Goal: Information Seeking & Learning: Learn about a topic

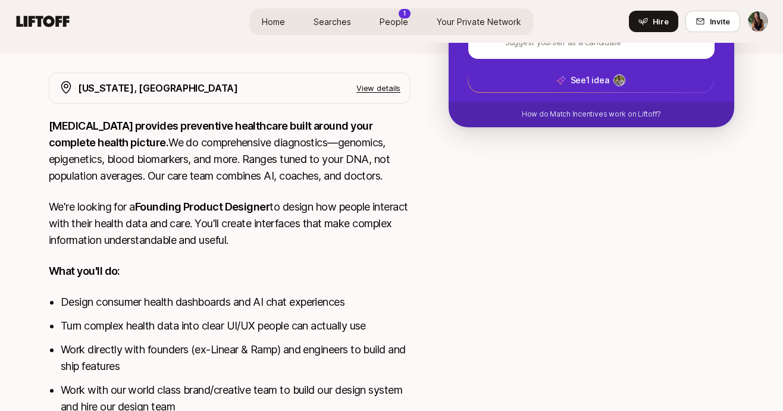
scroll to position [265, 0]
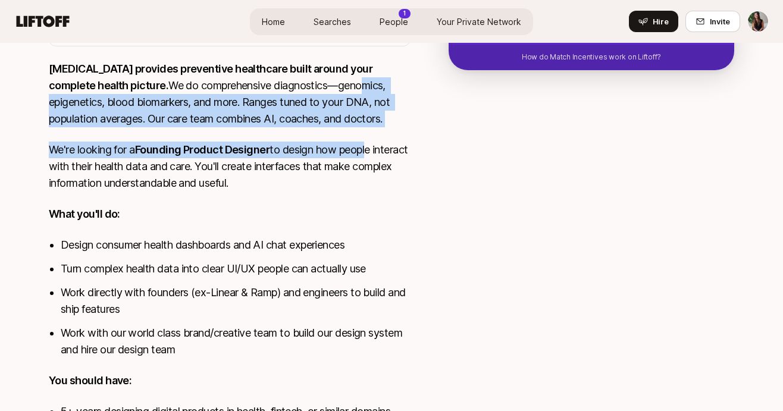
drag, startPoint x: 279, startPoint y: 78, endPoint x: 368, endPoint y: 149, distance: 114.3
click at [368, 149] on div "[MEDICAL_DATA] provides preventive healthcare built around your complete health…" at bounding box center [230, 336] width 362 height 550
click at [368, 149] on p "We're looking for a Founding Product Designer to design how people interact wit…" at bounding box center [230, 167] width 362 height 50
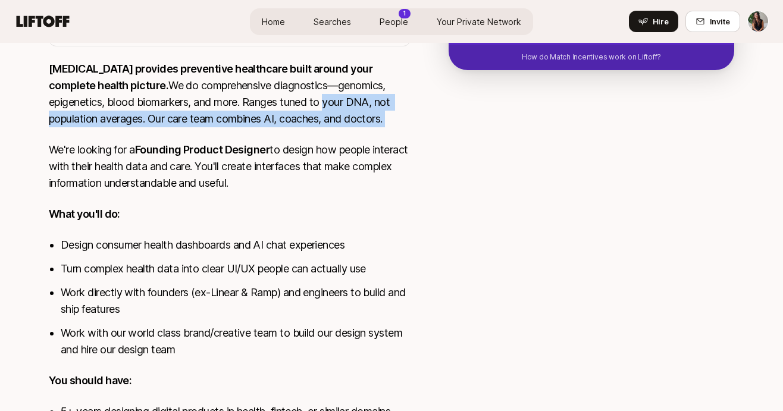
drag, startPoint x: 236, startPoint y: 95, endPoint x: 336, endPoint y: 142, distance: 110.4
click at [337, 142] on div "[MEDICAL_DATA] provides preventive healthcare built around your complete health…" at bounding box center [230, 336] width 362 height 550
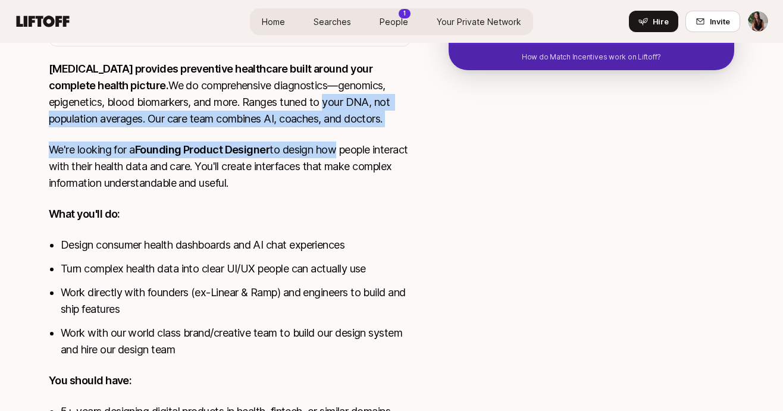
click at [336, 142] on p "We're looking for a Founding Product Designer to design how people interact wit…" at bounding box center [230, 167] width 362 height 50
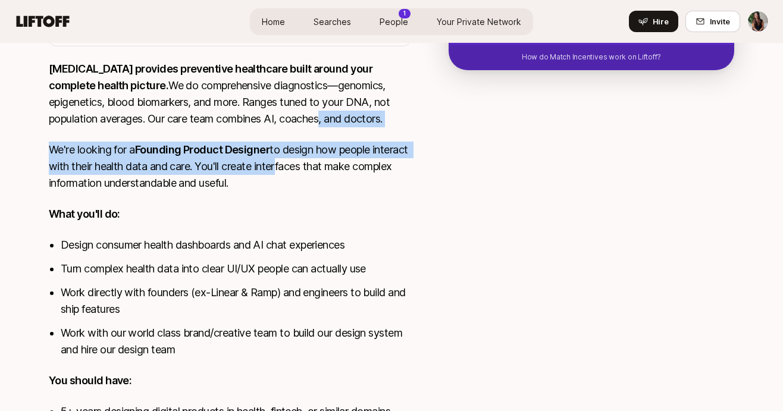
drag, startPoint x: 217, startPoint y: 112, endPoint x: 315, endPoint y: 174, distance: 116.8
click at [315, 174] on div "[MEDICAL_DATA] provides preventive healthcare built around your complete health…" at bounding box center [230, 336] width 362 height 550
click at [315, 174] on p "We're looking for a Founding Product Designer to design how people interact wit…" at bounding box center [230, 167] width 362 height 50
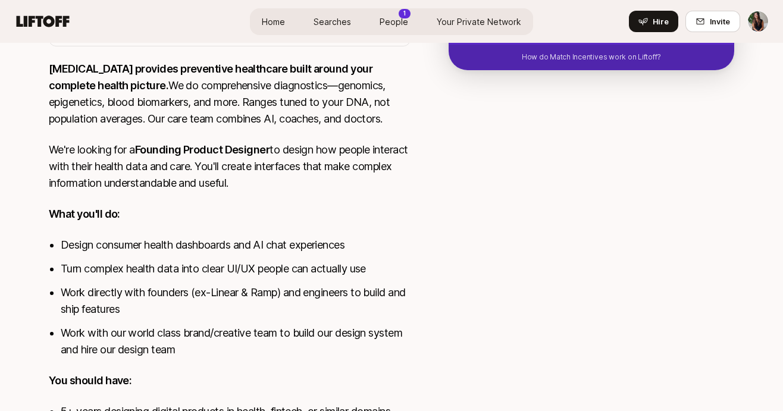
drag, startPoint x: 316, startPoint y: 189, endPoint x: 266, endPoint y: 131, distance: 76.3
click at [266, 131] on div "[MEDICAL_DATA] provides preventive healthcare built around your complete health…" at bounding box center [230, 336] width 362 height 550
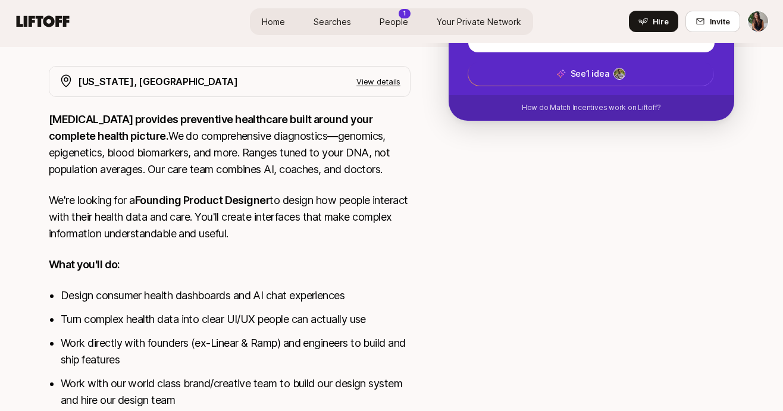
scroll to position [218, 0]
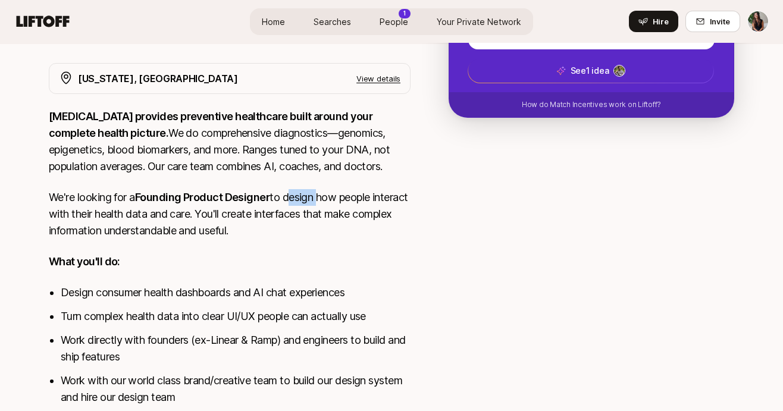
click at [329, 237] on p "We're looking for a Founding Product Designer to design how people interact wit…" at bounding box center [230, 214] width 362 height 50
click at [237, 199] on strong "Founding Product Designer" at bounding box center [202, 197] width 135 height 12
drag, startPoint x: 349, startPoint y: 206, endPoint x: 394, endPoint y: 235, distance: 54.0
click at [394, 235] on p "We're looking for a Founding Product Designer to design how people interact wit…" at bounding box center [230, 214] width 362 height 50
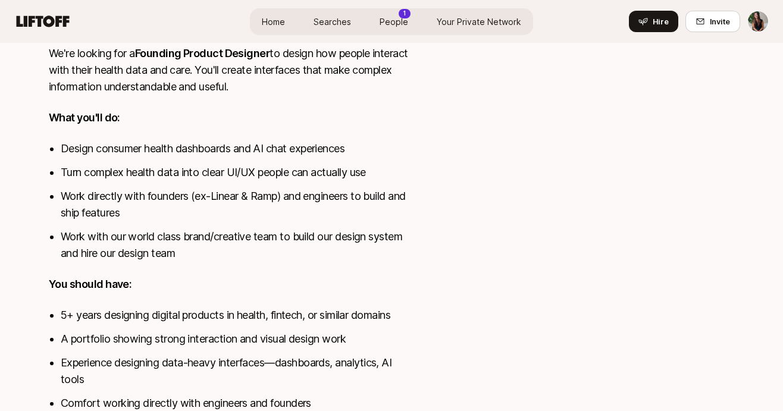
scroll to position [365, 0]
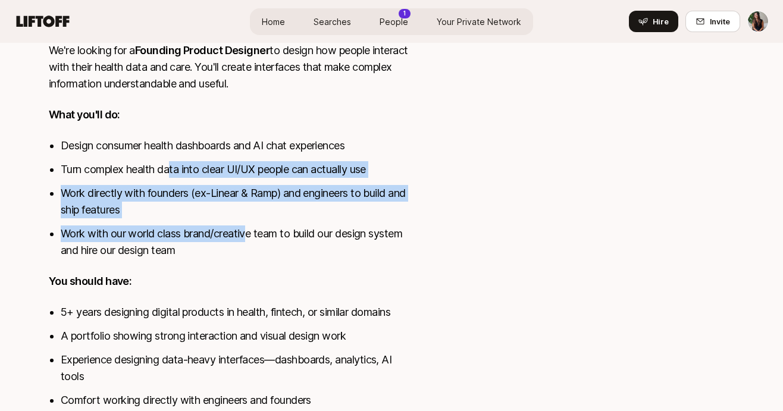
drag, startPoint x: 170, startPoint y: 161, endPoint x: 252, endPoint y: 241, distance: 114.4
click at [252, 241] on ul "Design consumer health dashboards and AI chat experiences Turn complex health d…" at bounding box center [236, 197] width 350 height 121
click at [252, 241] on li "Work with our world class brand/creative team to build our design system and hi…" at bounding box center [236, 241] width 350 height 33
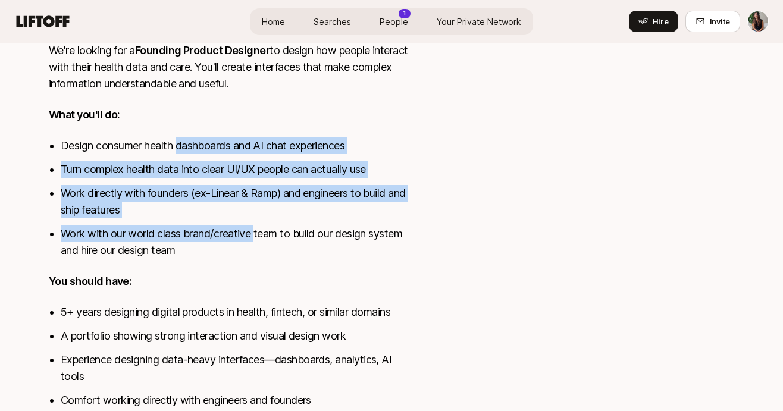
drag, startPoint x: 252, startPoint y: 241, endPoint x: 168, endPoint y: 127, distance: 141.6
click at [168, 128] on div "[MEDICAL_DATA] provides preventive healthcare built around your complete health…" at bounding box center [230, 236] width 362 height 550
click at [168, 127] on div "[MEDICAL_DATA] provides preventive healthcare built around your complete health…" at bounding box center [230, 236] width 362 height 550
drag, startPoint x: 168, startPoint y: 127, endPoint x: 266, endPoint y: 227, distance: 140.1
click at [266, 227] on div "[MEDICAL_DATA] provides preventive healthcare built around your complete health…" at bounding box center [230, 236] width 362 height 550
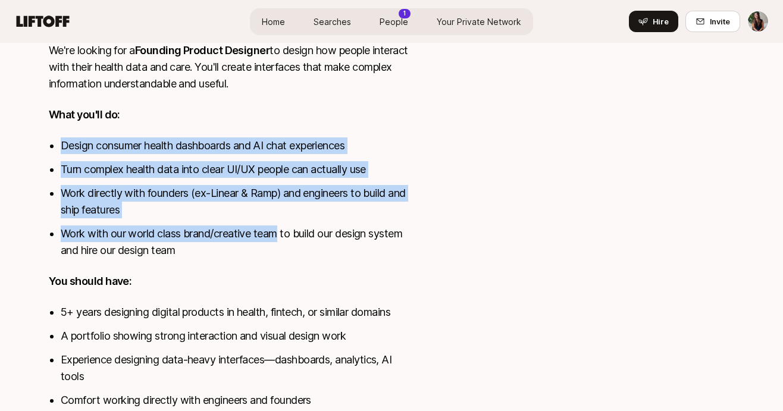
click at [266, 227] on li "Work with our world class brand/creative team to build our design system and hi…" at bounding box center [236, 241] width 350 height 33
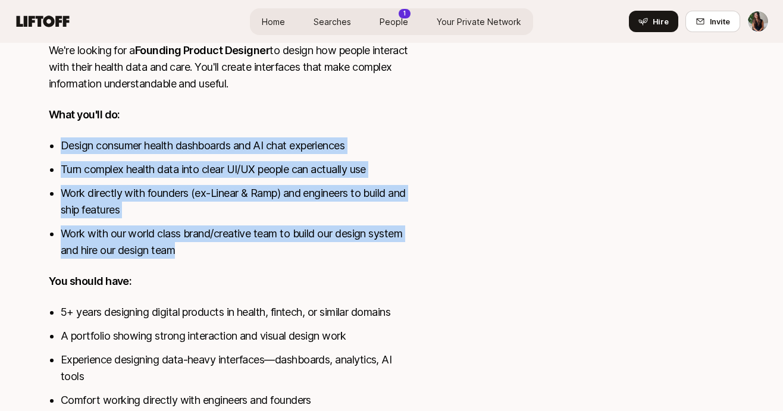
drag, startPoint x: 262, startPoint y: 249, endPoint x: 216, endPoint y: 103, distance: 152.4
click at [216, 105] on div "[MEDICAL_DATA] provides preventive healthcare built around your complete health…" at bounding box center [230, 236] width 362 height 550
click at [214, 168] on li "Turn complex health data into clear UI/UX people can actually use" at bounding box center [236, 169] width 350 height 17
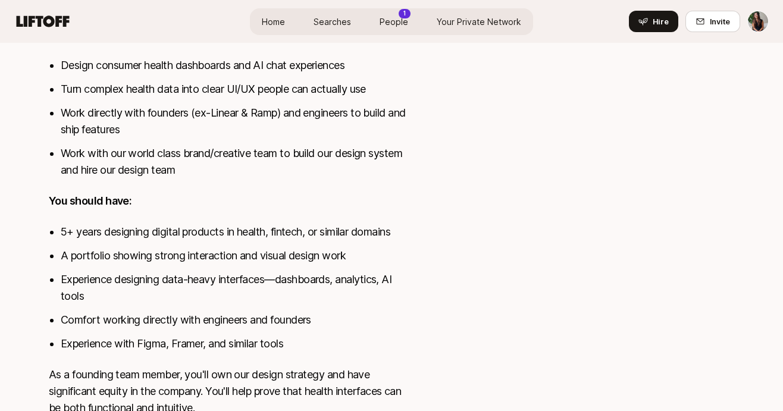
scroll to position [503, 0]
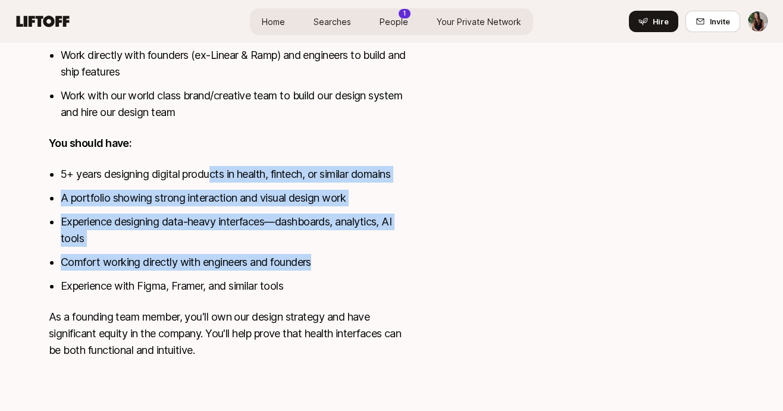
drag, startPoint x: 214, startPoint y: 168, endPoint x: 368, endPoint y: 270, distance: 184.1
click at [368, 270] on ul "5+ years designing digital products in health, fintech, or similar domains A po…" at bounding box center [236, 230] width 350 height 128
click at [368, 270] on li "Comfort working directly with engineers and founders" at bounding box center [236, 262] width 350 height 17
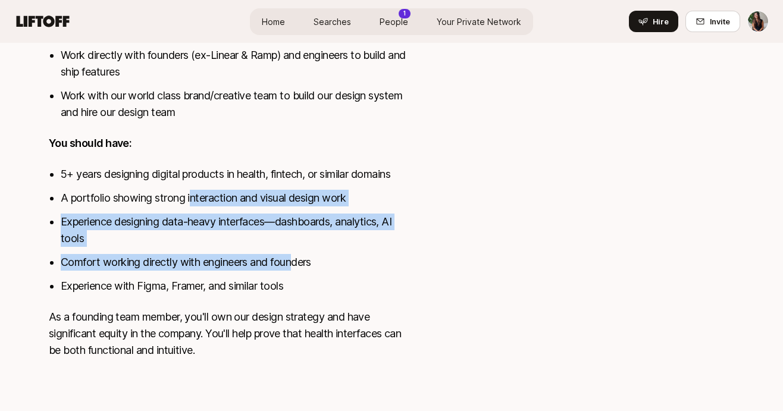
drag, startPoint x: 190, startPoint y: 200, endPoint x: 297, endPoint y: 266, distance: 125.8
click at [297, 266] on ul "5+ years designing digital products in health, fintech, or similar domains A po…" at bounding box center [236, 230] width 350 height 128
click at [296, 265] on li "Comfort working directly with engineers and founders" at bounding box center [236, 262] width 350 height 17
drag, startPoint x: 264, startPoint y: 207, endPoint x: 324, endPoint y: 258, distance: 78.9
click at [324, 258] on ul "5+ years designing digital products in health, fintech, or similar domains A po…" at bounding box center [236, 230] width 350 height 128
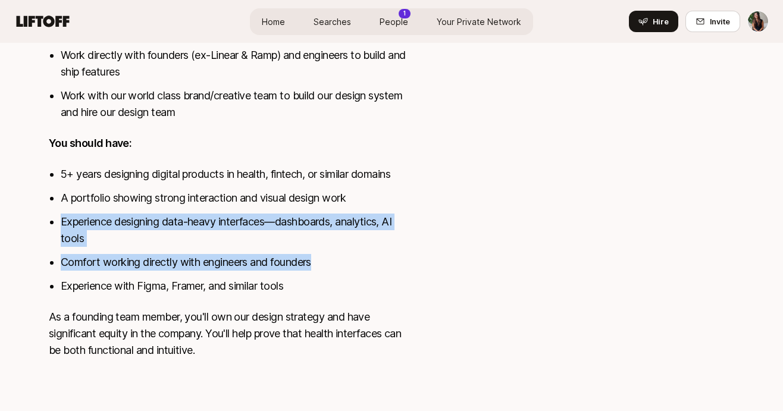
click at [324, 258] on li "Comfort working directly with engineers and founders" at bounding box center [236, 262] width 350 height 17
